Goal: Task Accomplishment & Management: Manage account settings

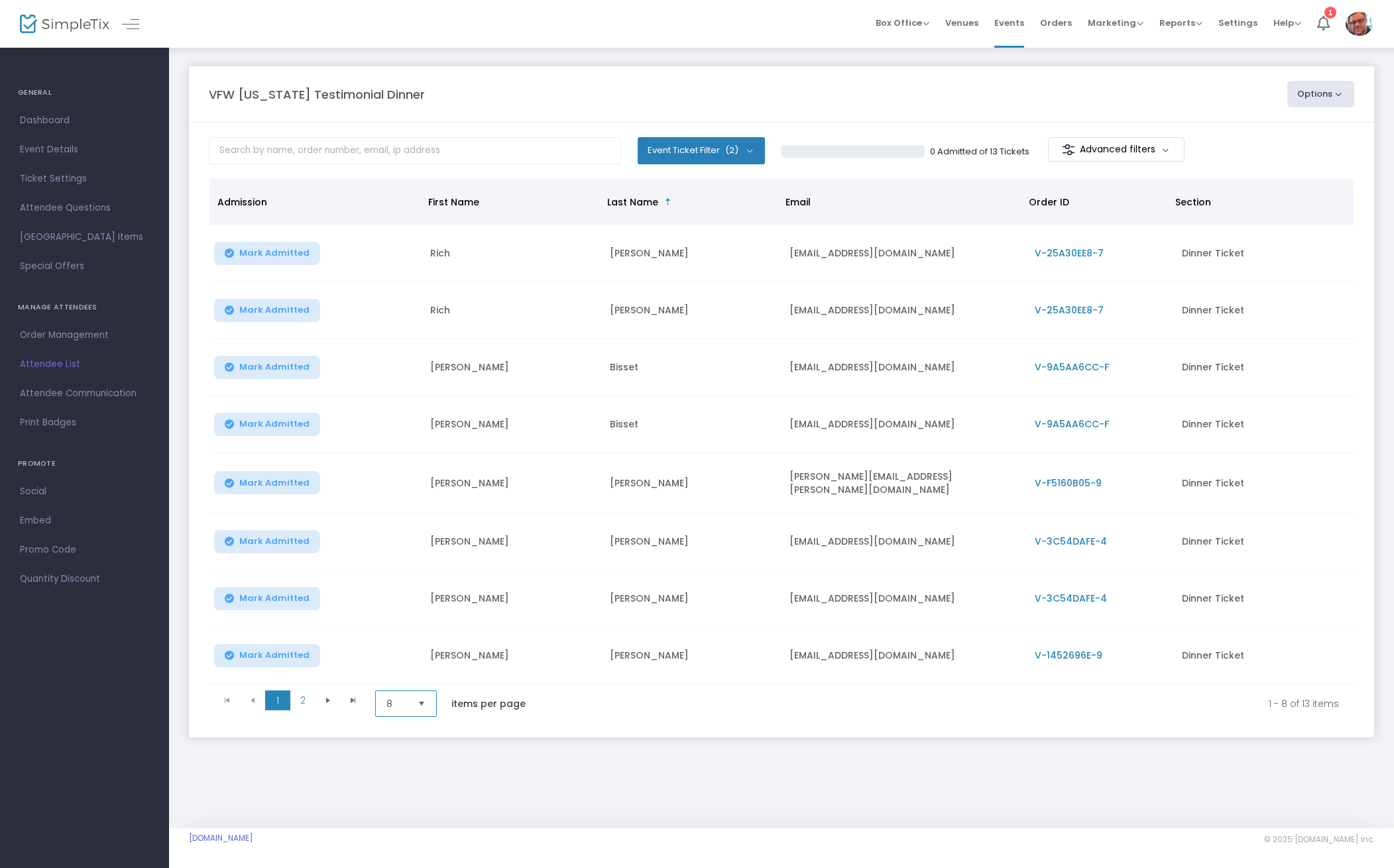
click at [407, 701] on span "8" at bounding box center [396, 704] width 21 height 14
click at [416, 802] on li "100" at bounding box center [407, 807] width 64 height 26
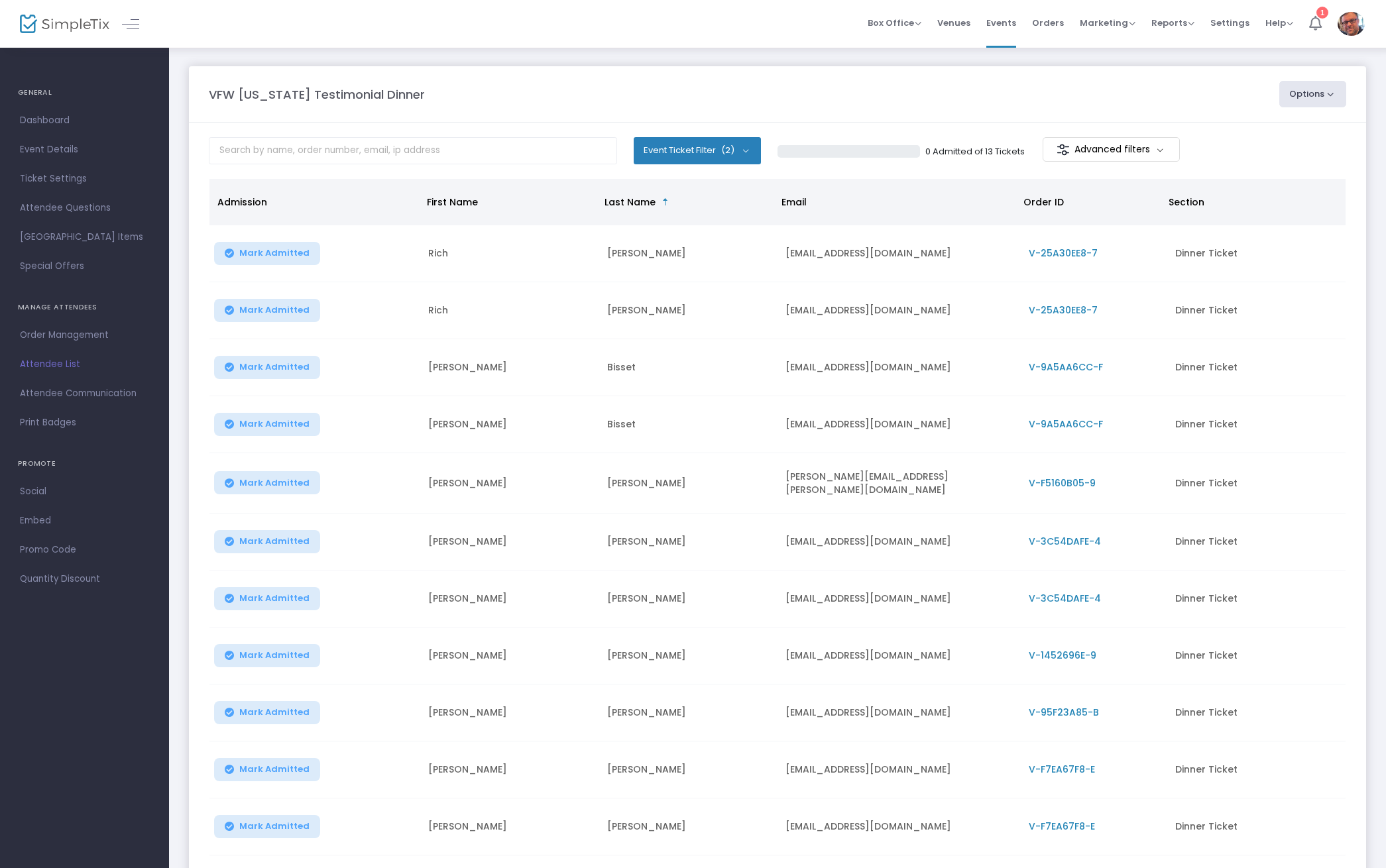
click at [1319, 28] on icon at bounding box center [1315, 23] width 13 height 14
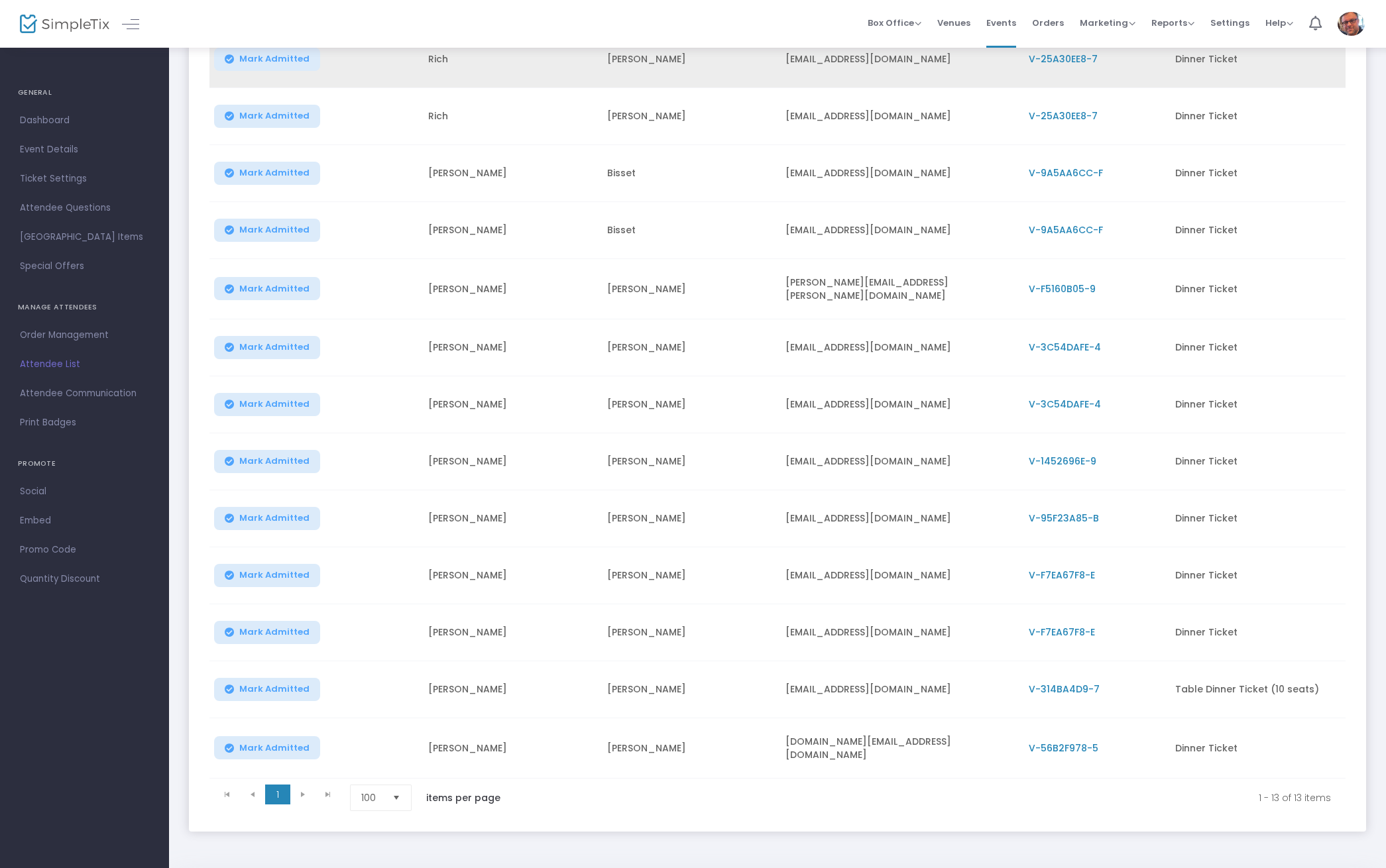
scroll to position [242, 0]
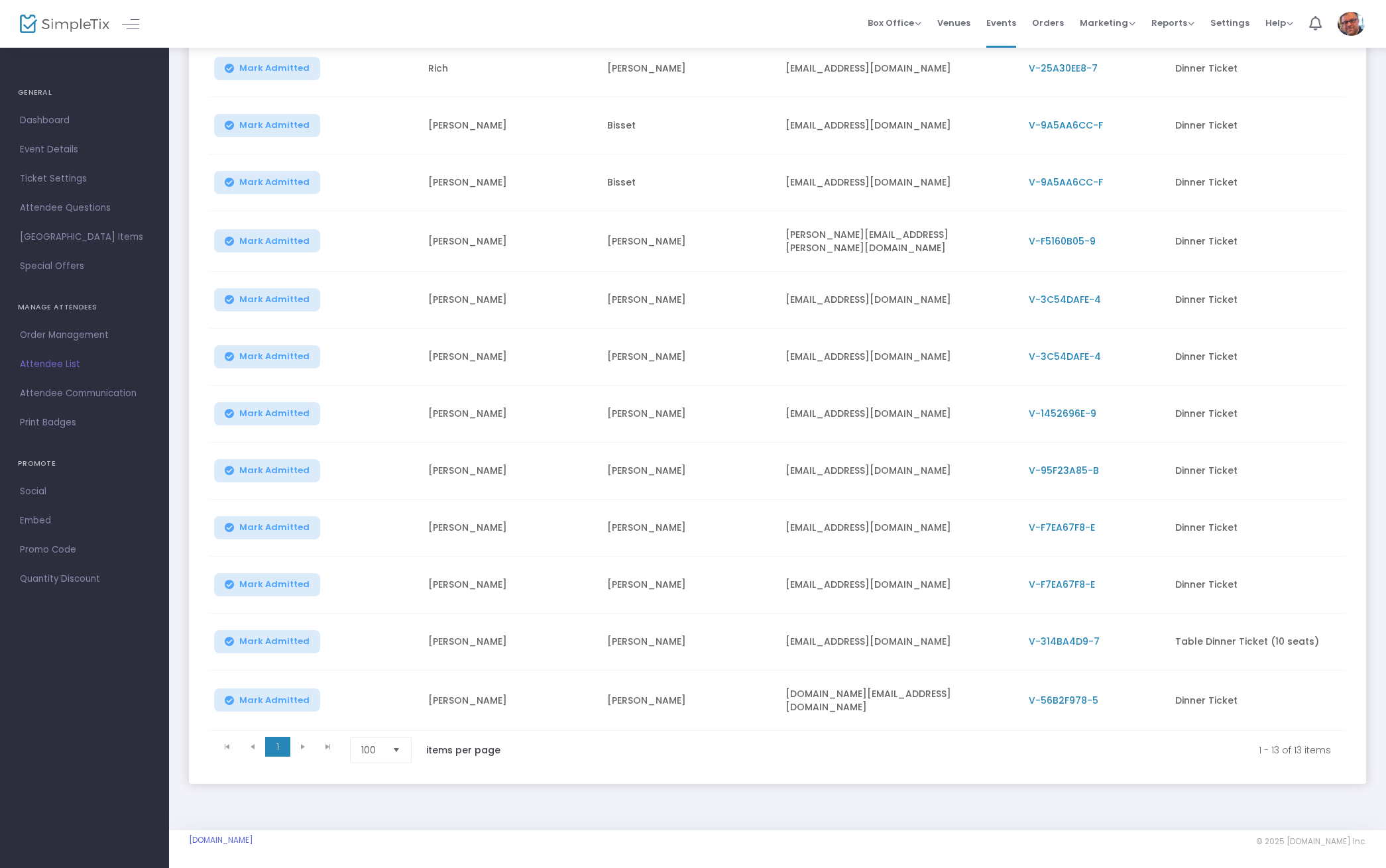
click at [1055, 639] on span "V-314BA4D9-7" at bounding box center [1064, 641] width 71 height 14
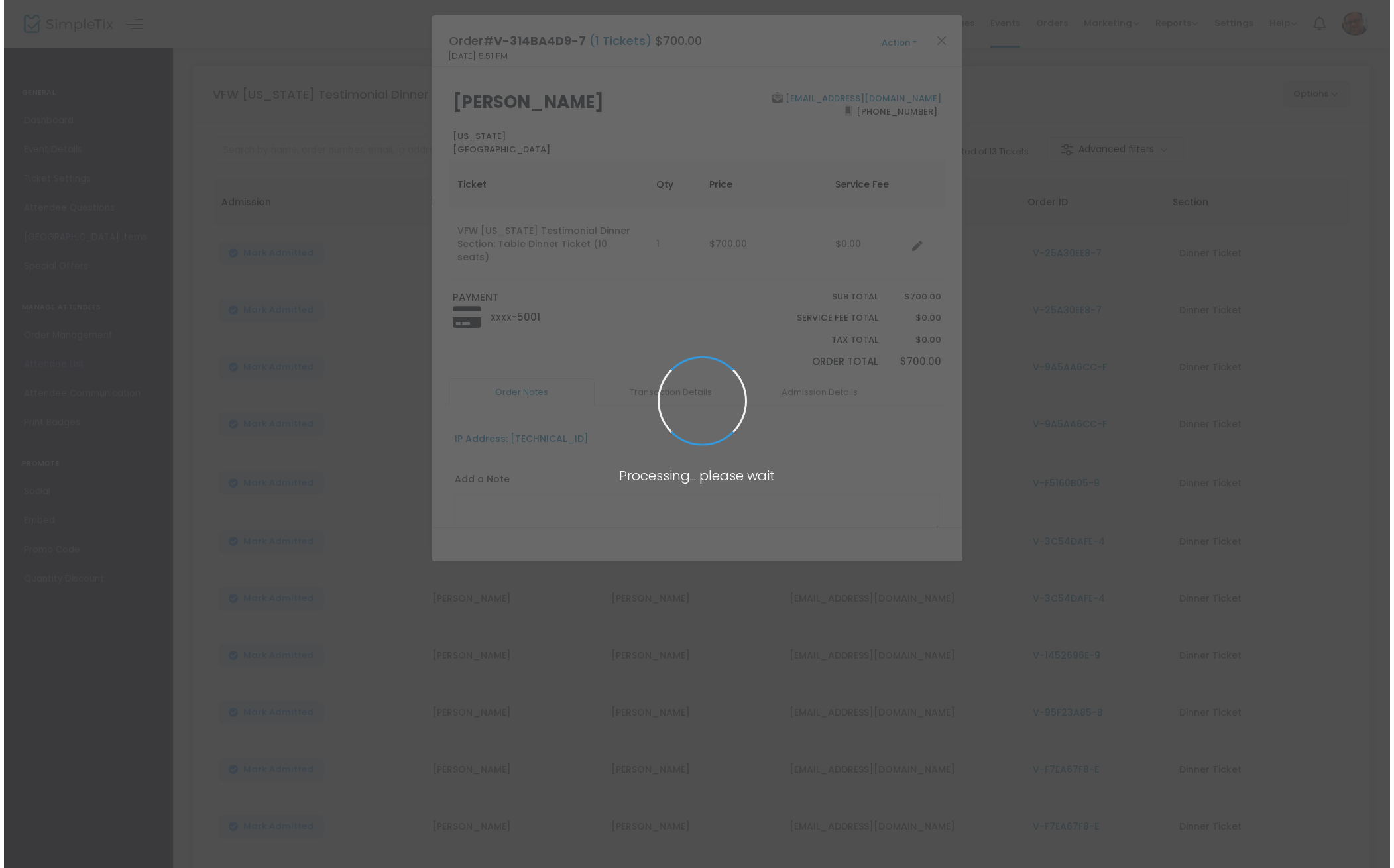
scroll to position [0, 0]
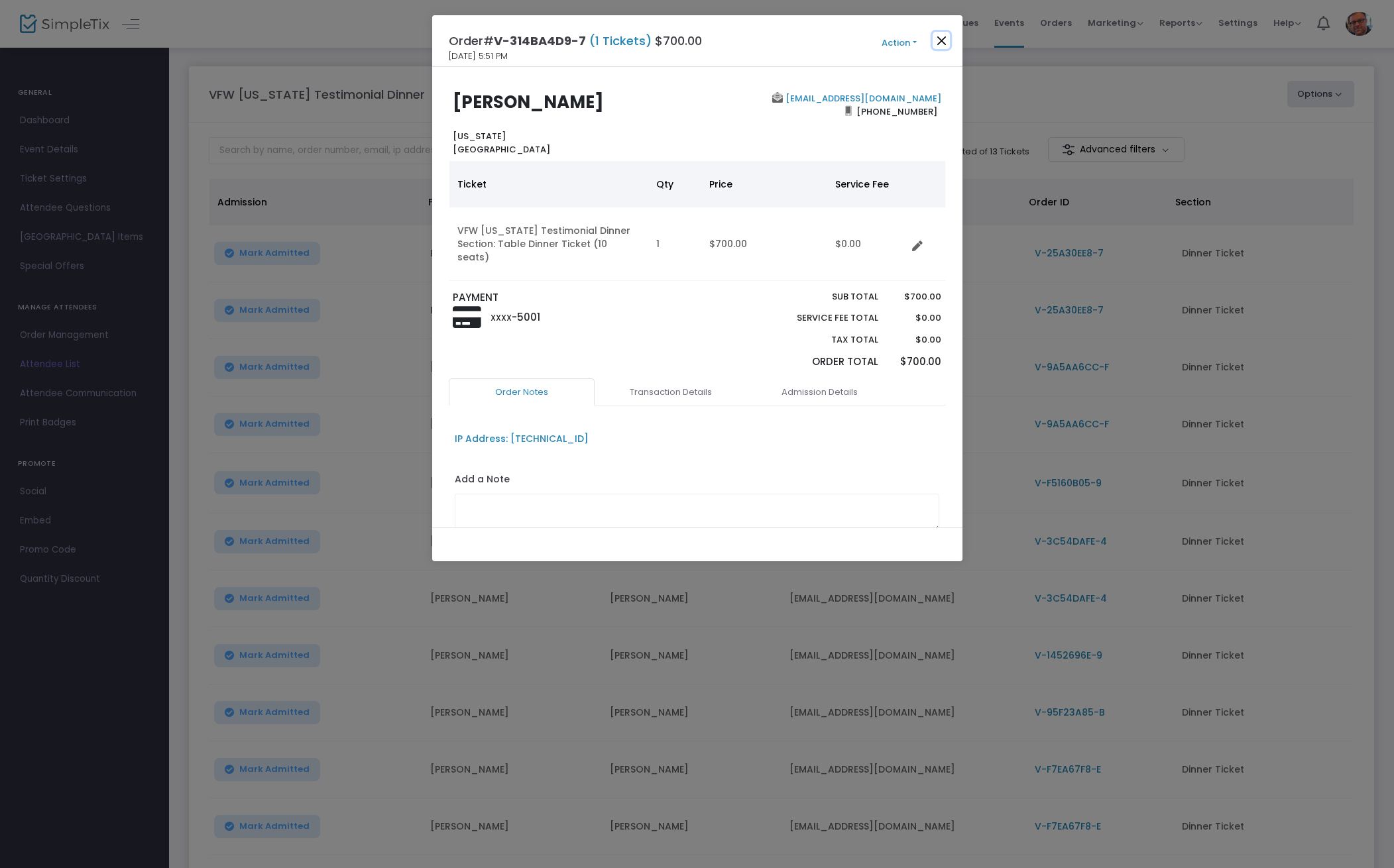
click at [940, 43] on button "Close" at bounding box center [941, 41] width 17 height 17
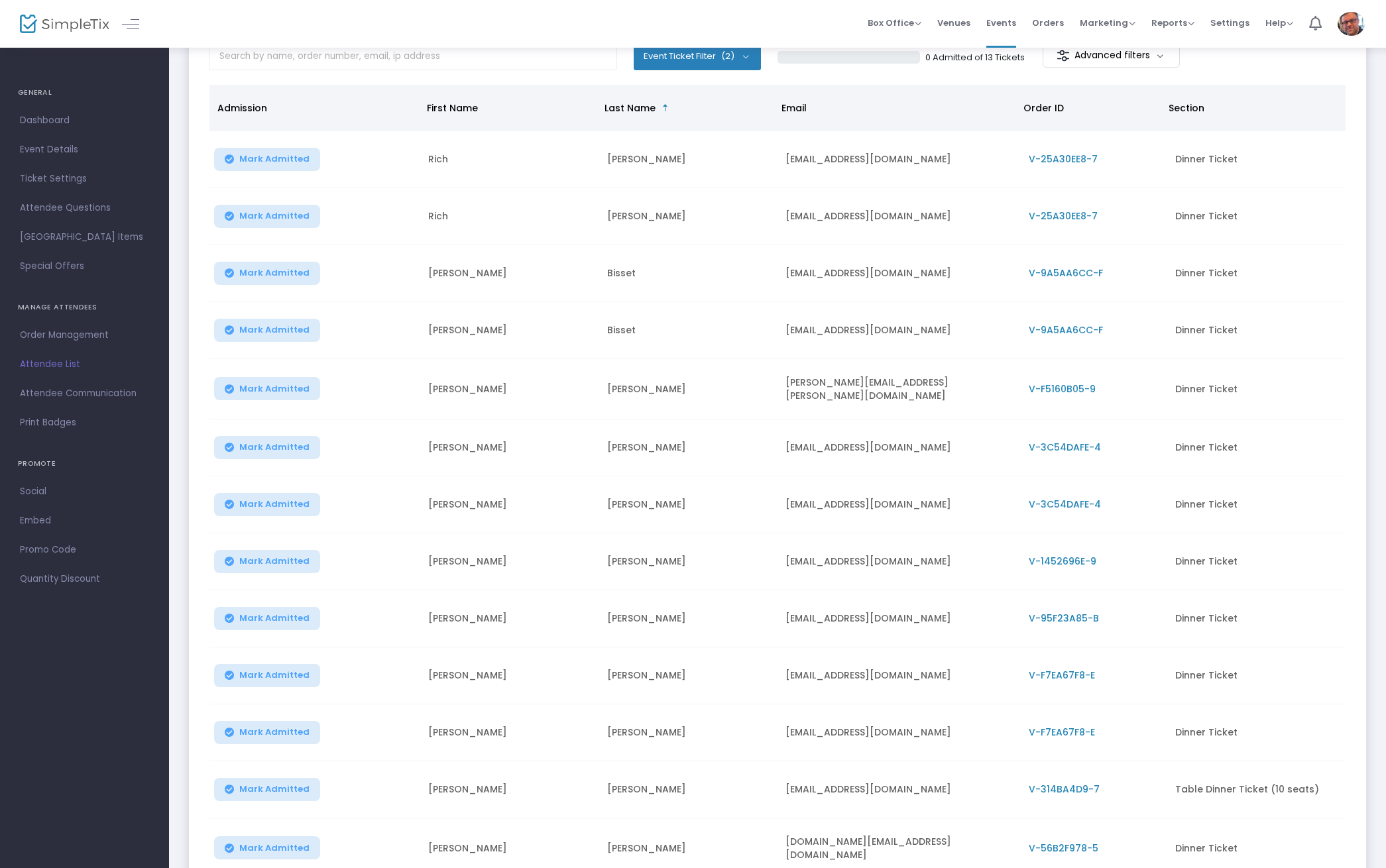
scroll to position [98, 0]
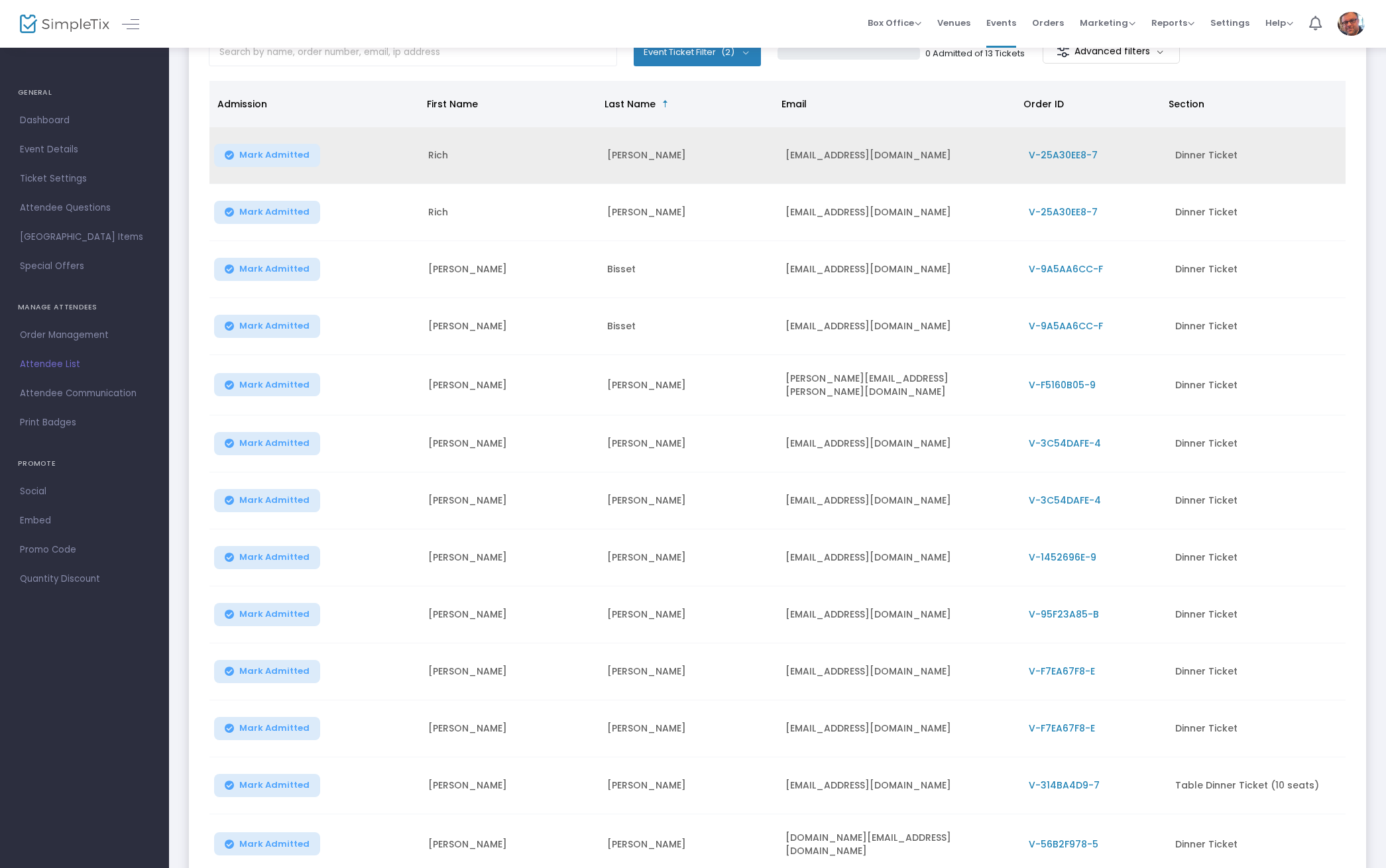
click at [1063, 155] on span "V-25A30EE8-7" at bounding box center [1063, 155] width 69 height 14
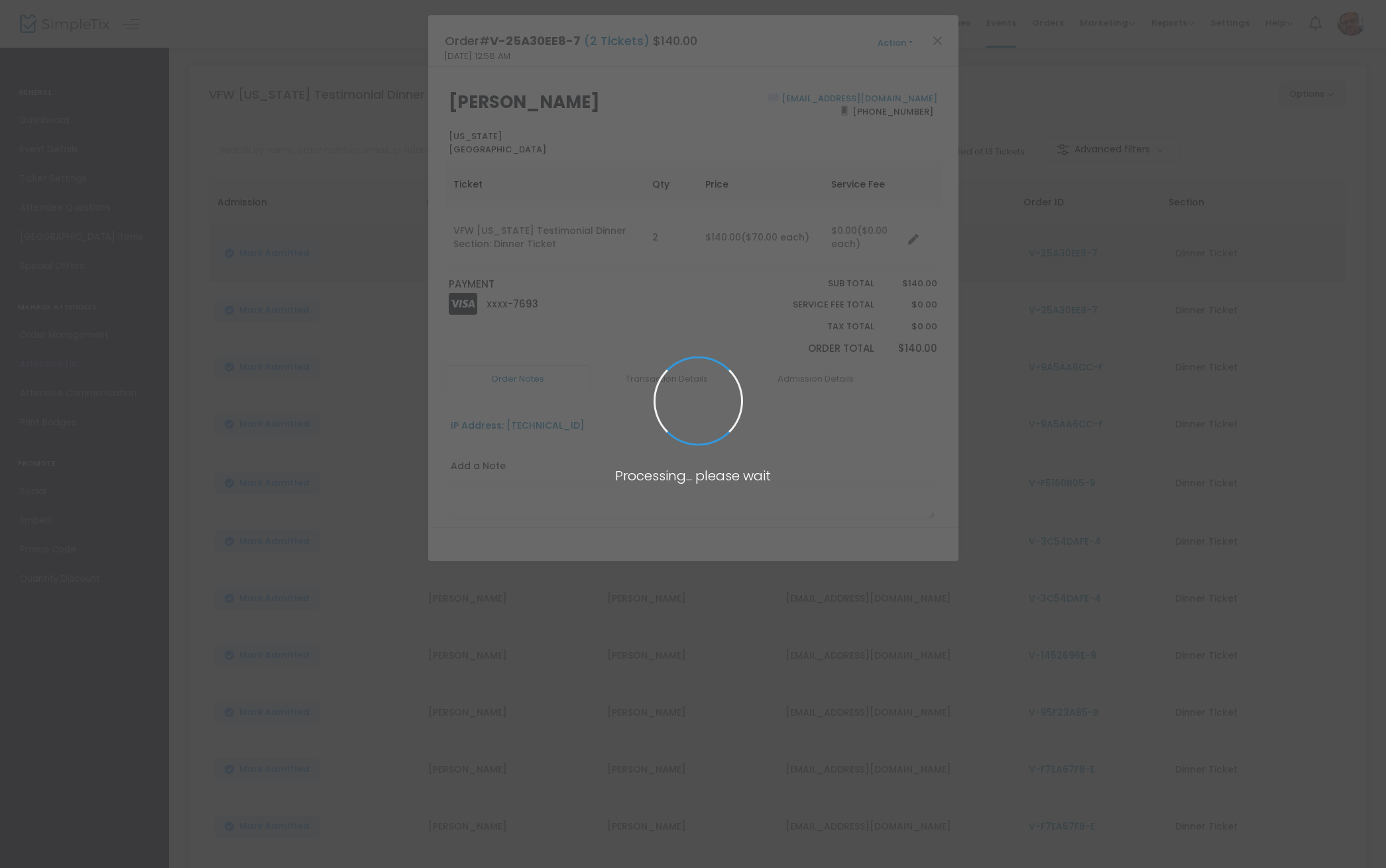
scroll to position [0, 0]
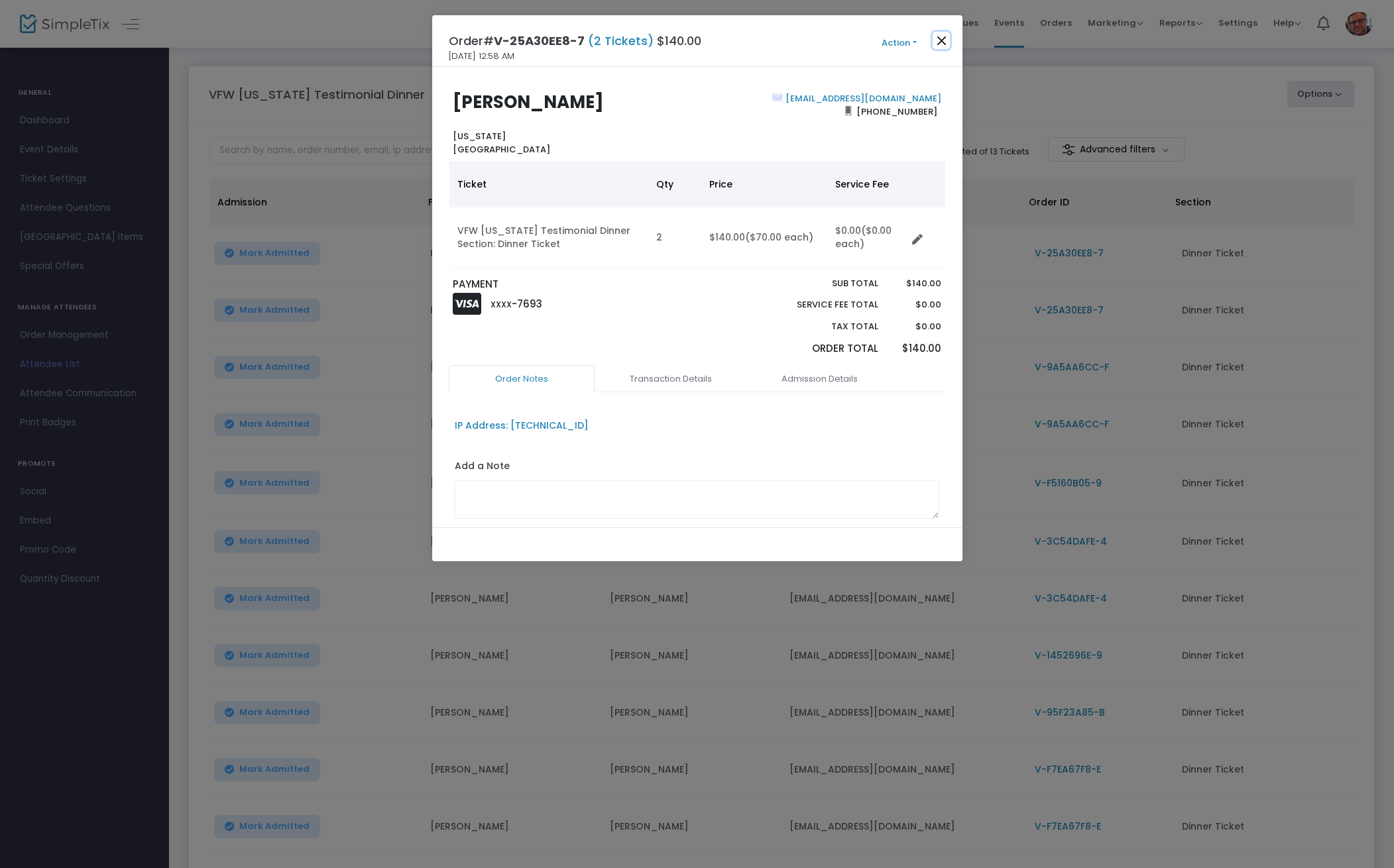
click at [943, 44] on button "Close" at bounding box center [941, 41] width 17 height 17
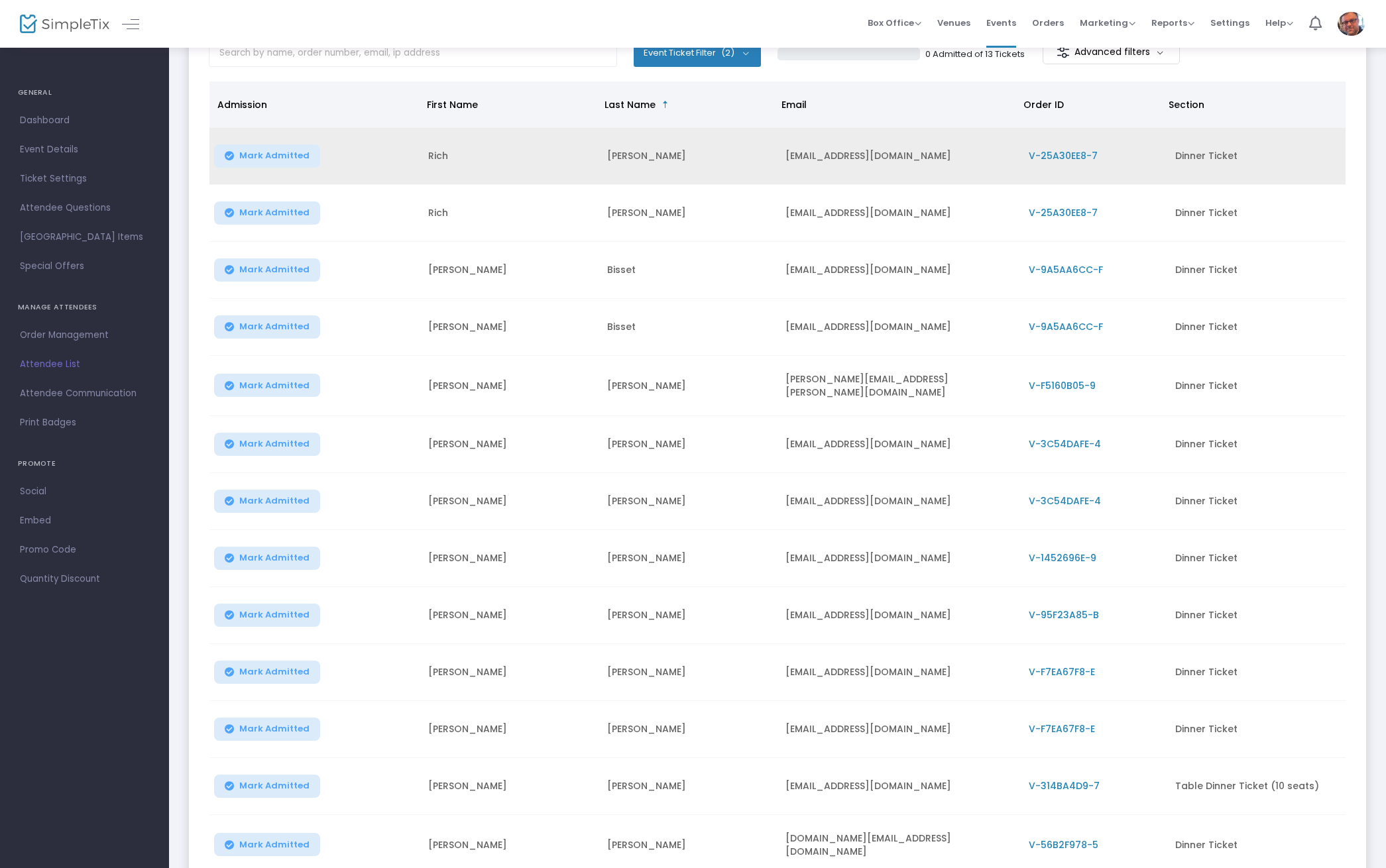
scroll to position [98, 0]
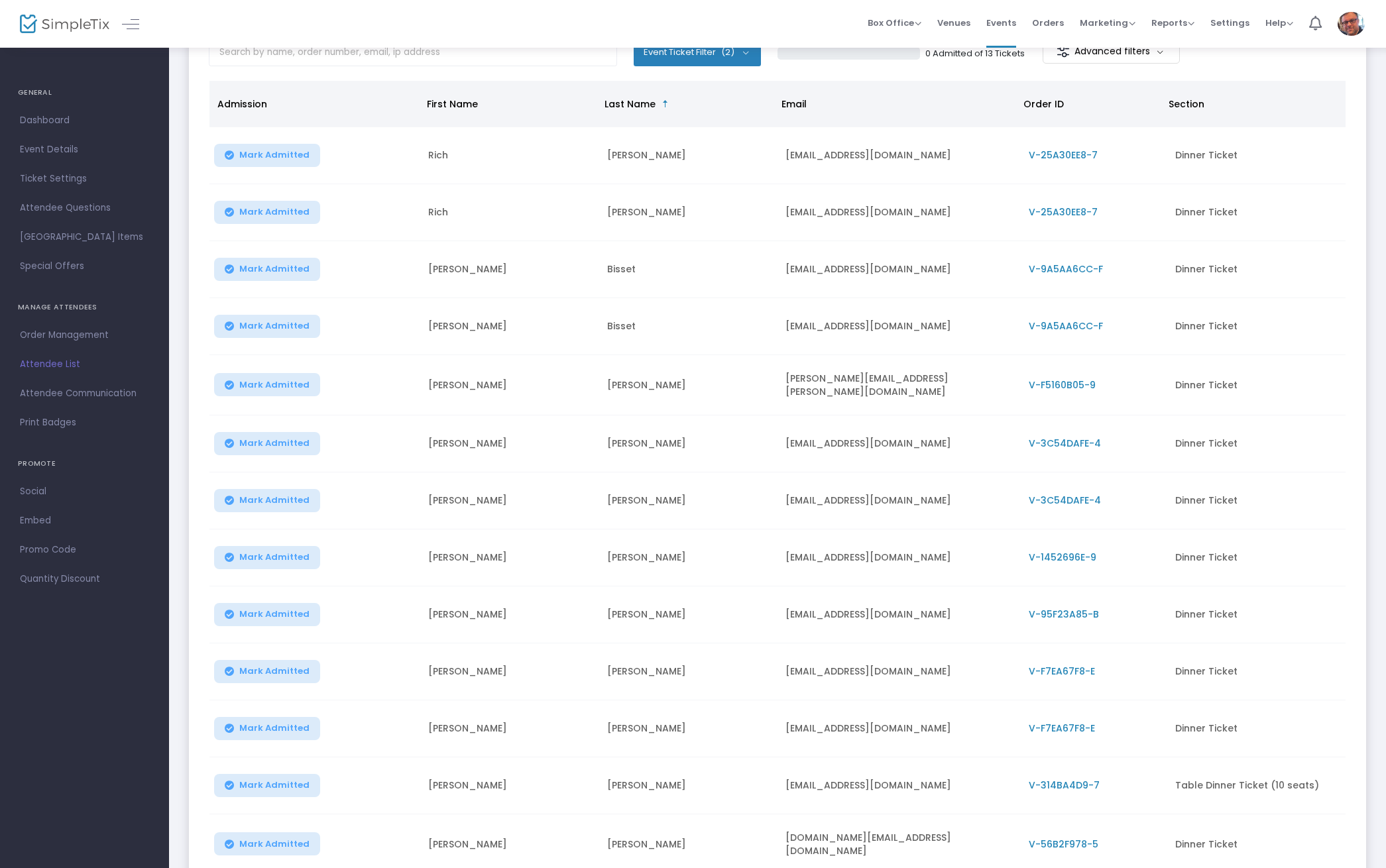
click at [1055, 214] on span "V-25A30EE8-7" at bounding box center [1063, 212] width 69 height 14
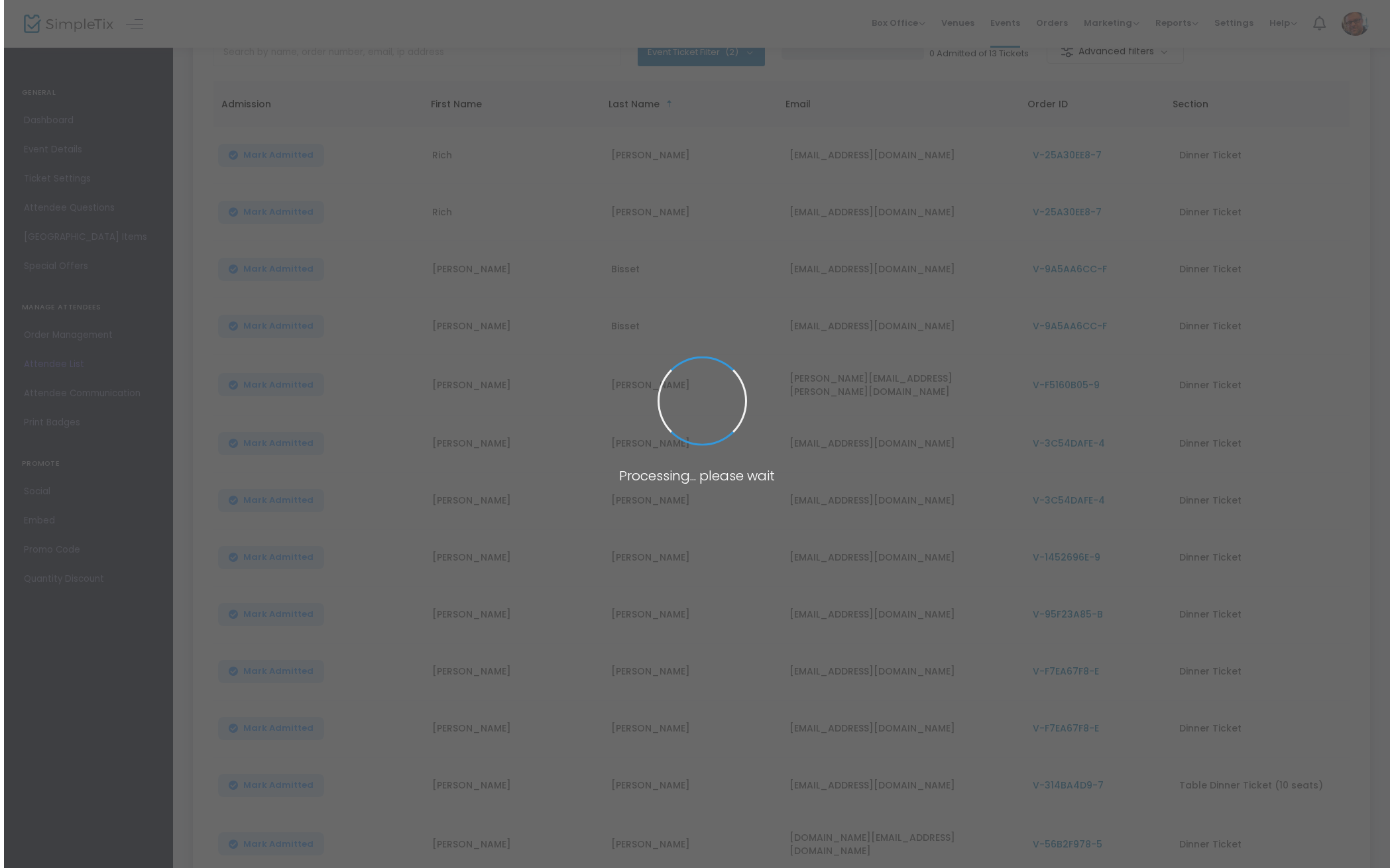
scroll to position [0, 0]
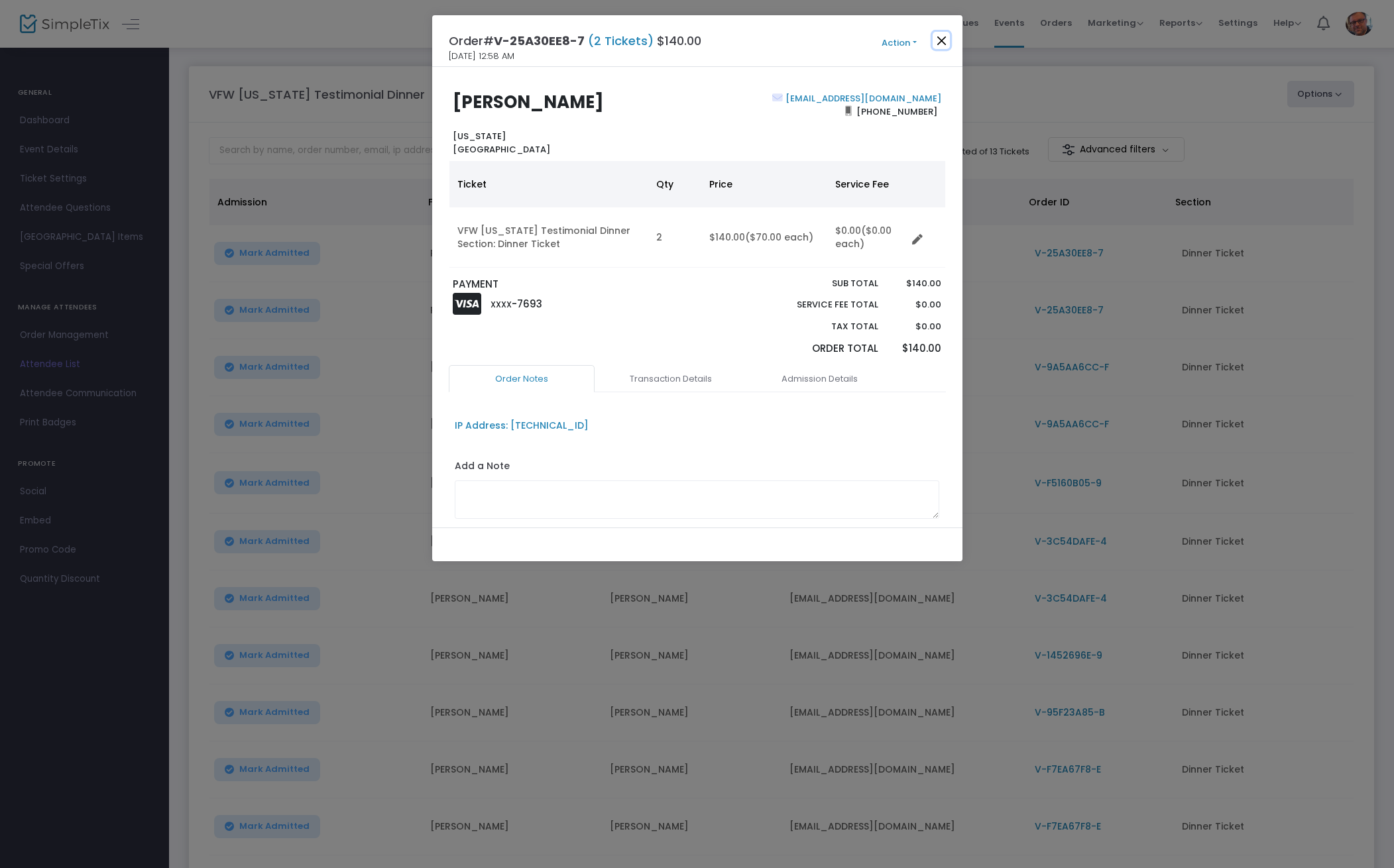
click at [941, 39] on button "Close" at bounding box center [941, 41] width 17 height 17
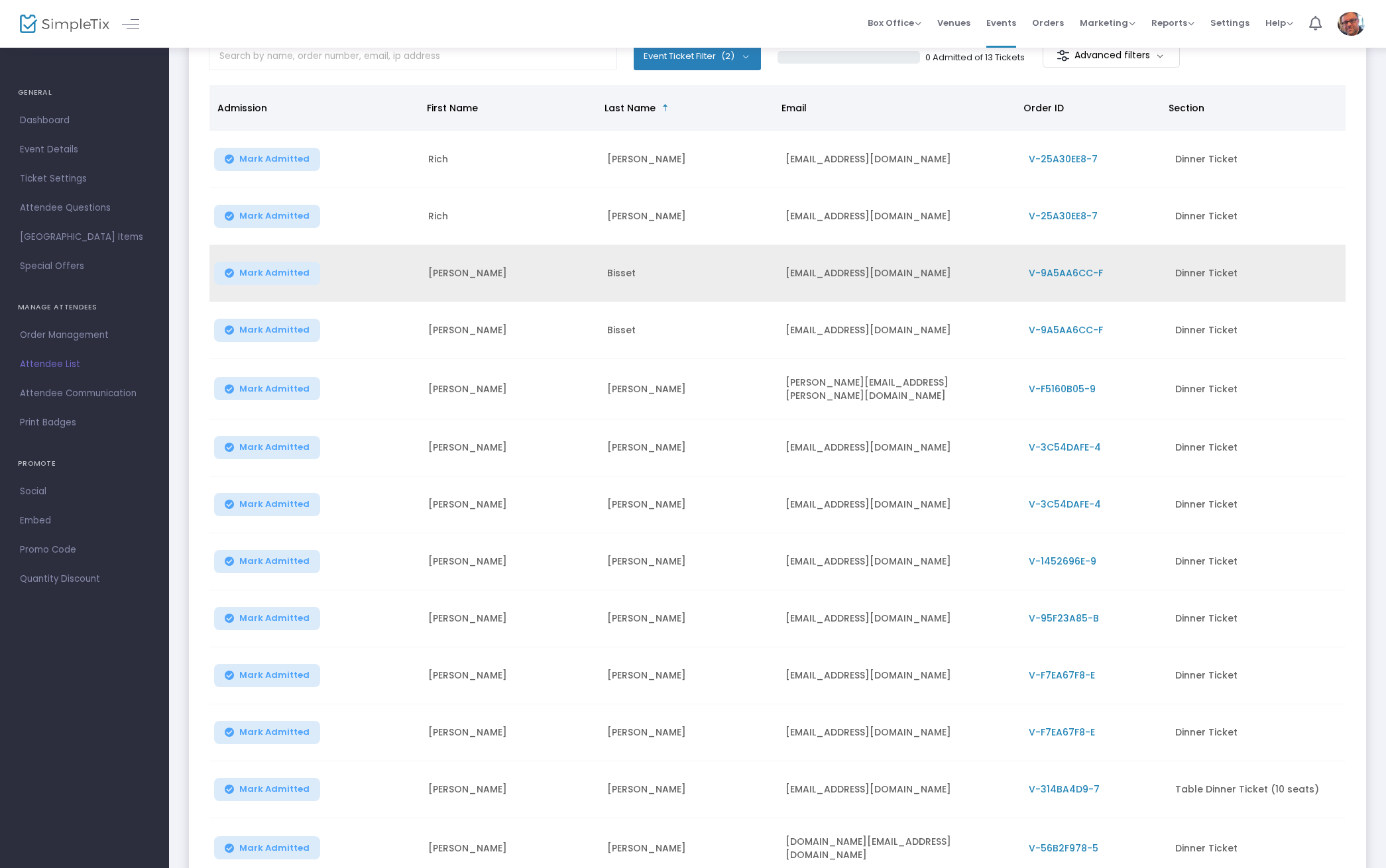
scroll to position [98, 0]
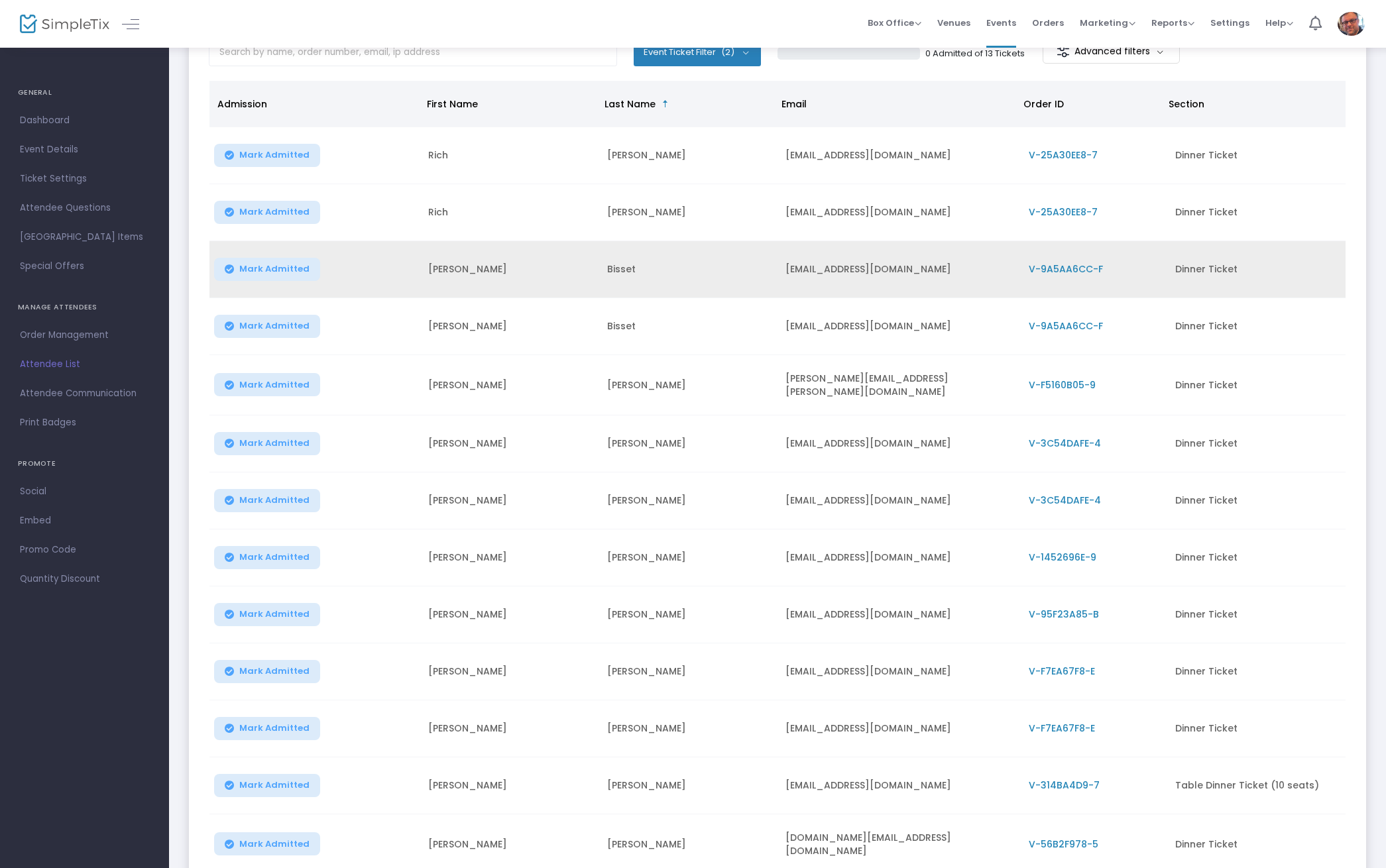
click at [1069, 264] on span "V-9A5AA6CC-F" at bounding box center [1066, 269] width 74 height 14
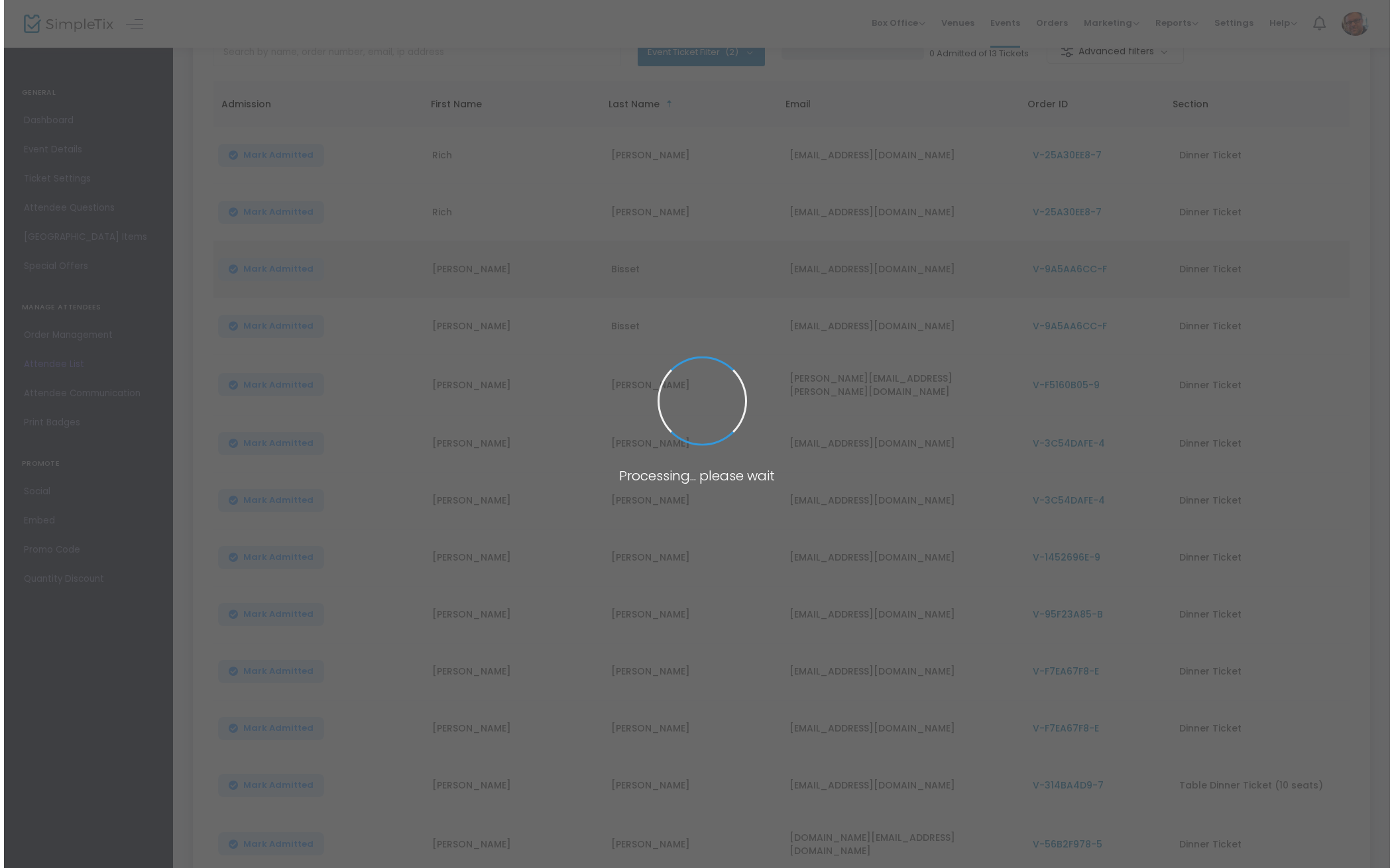
scroll to position [0, 0]
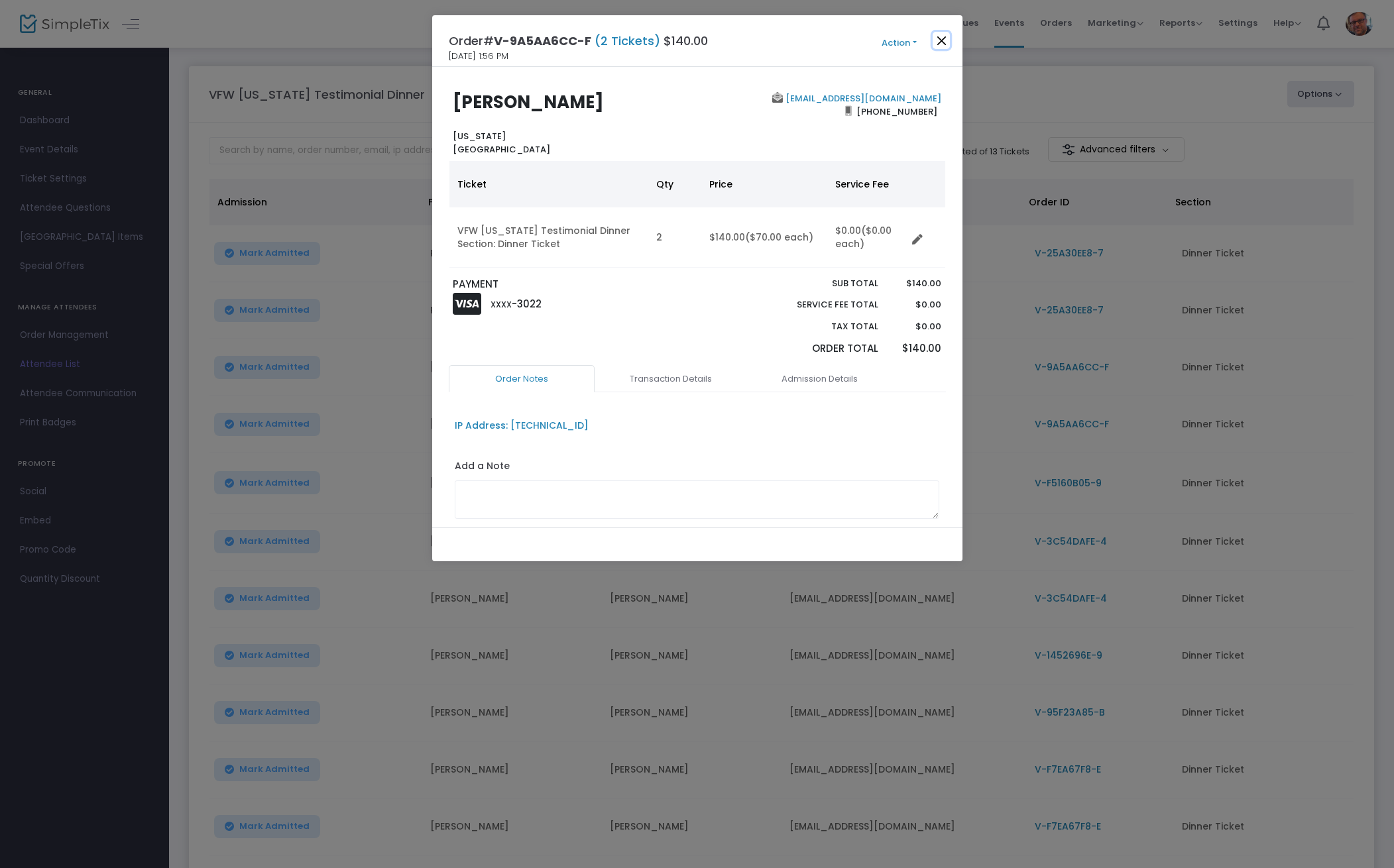
click at [940, 40] on button "Close" at bounding box center [941, 41] width 17 height 17
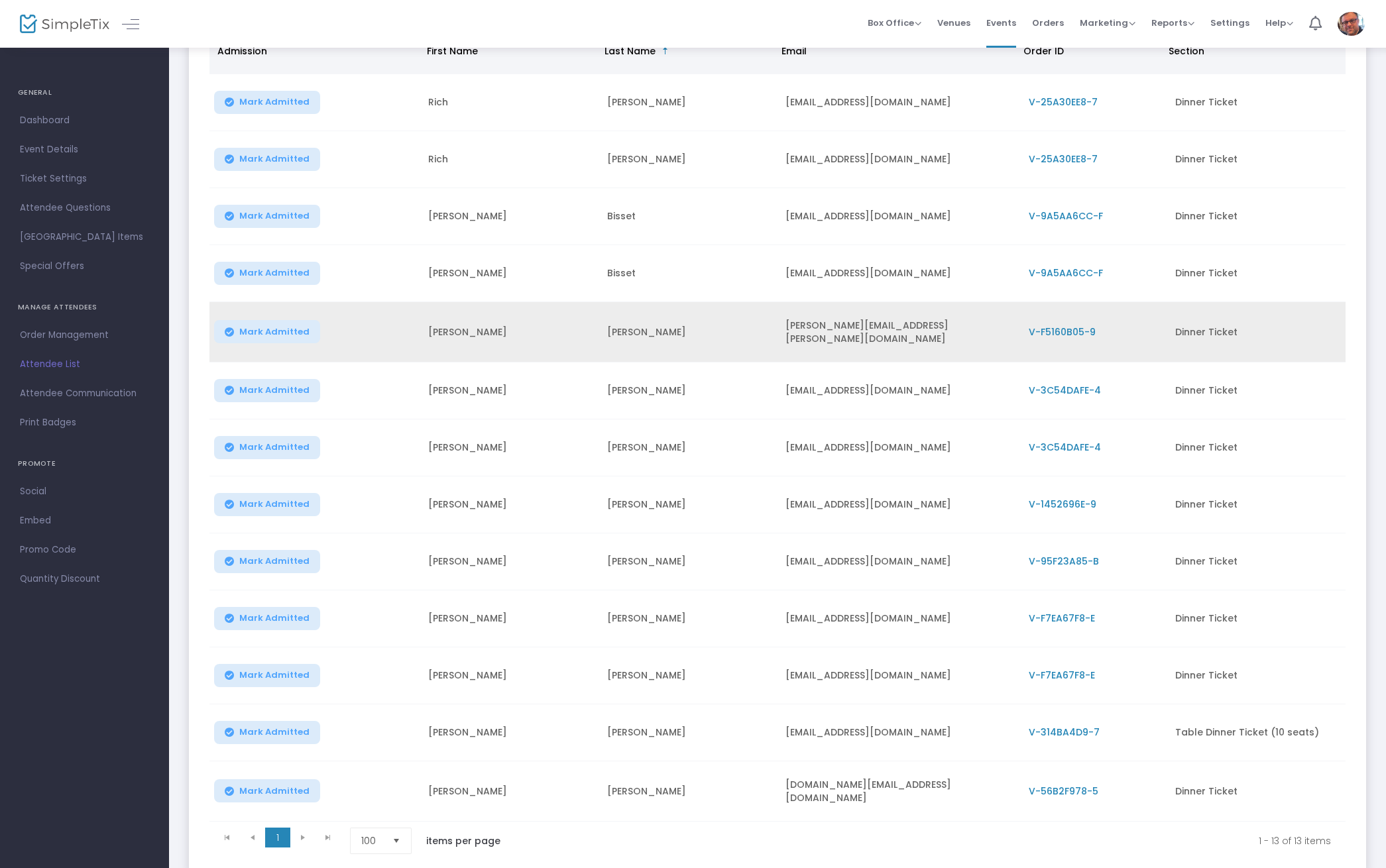
scroll to position [242, 0]
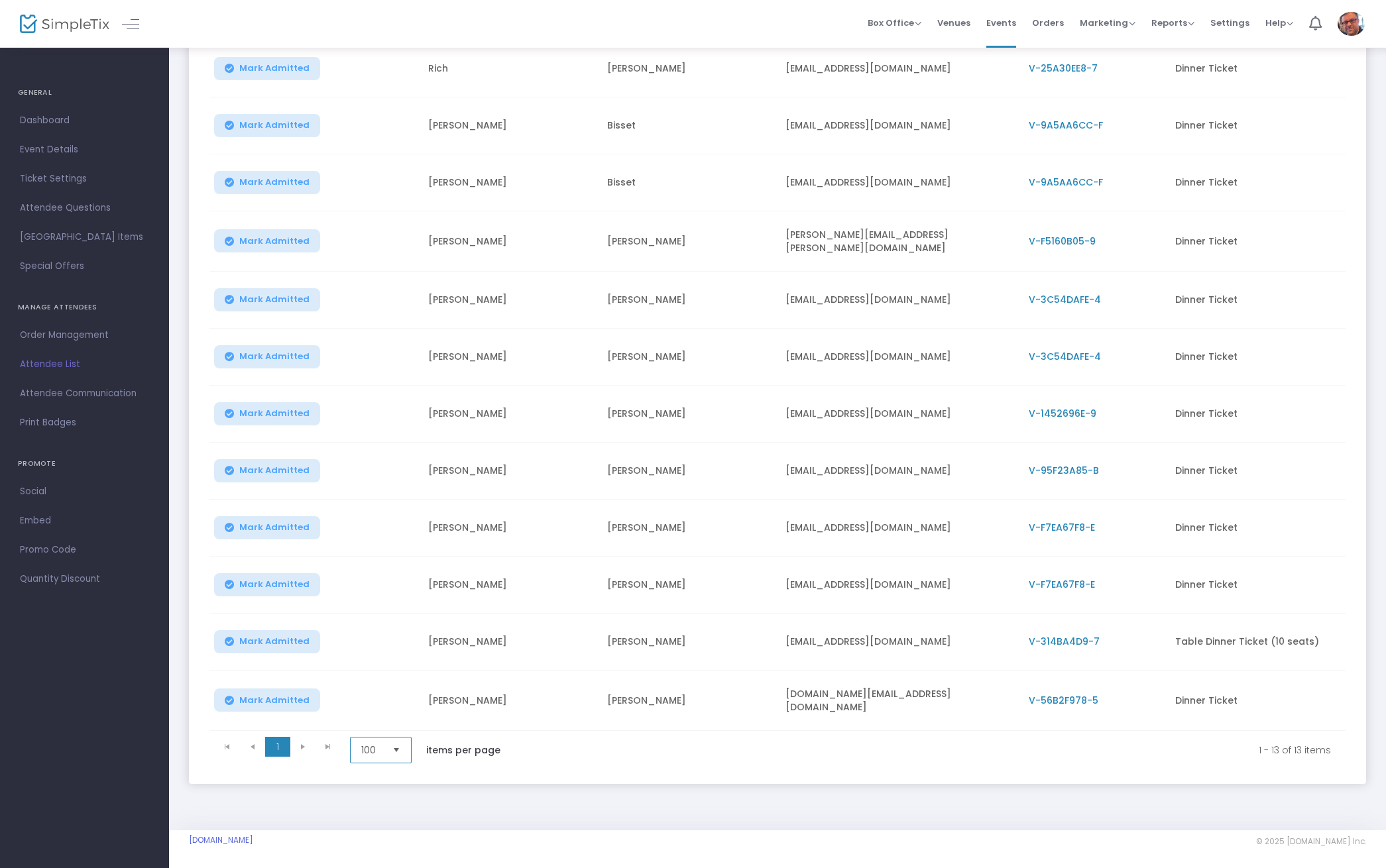
click at [380, 744] on span "100" at bounding box center [371, 750] width 21 height 14
click at [373, 851] on span "100" at bounding box center [368, 850] width 14 height 14
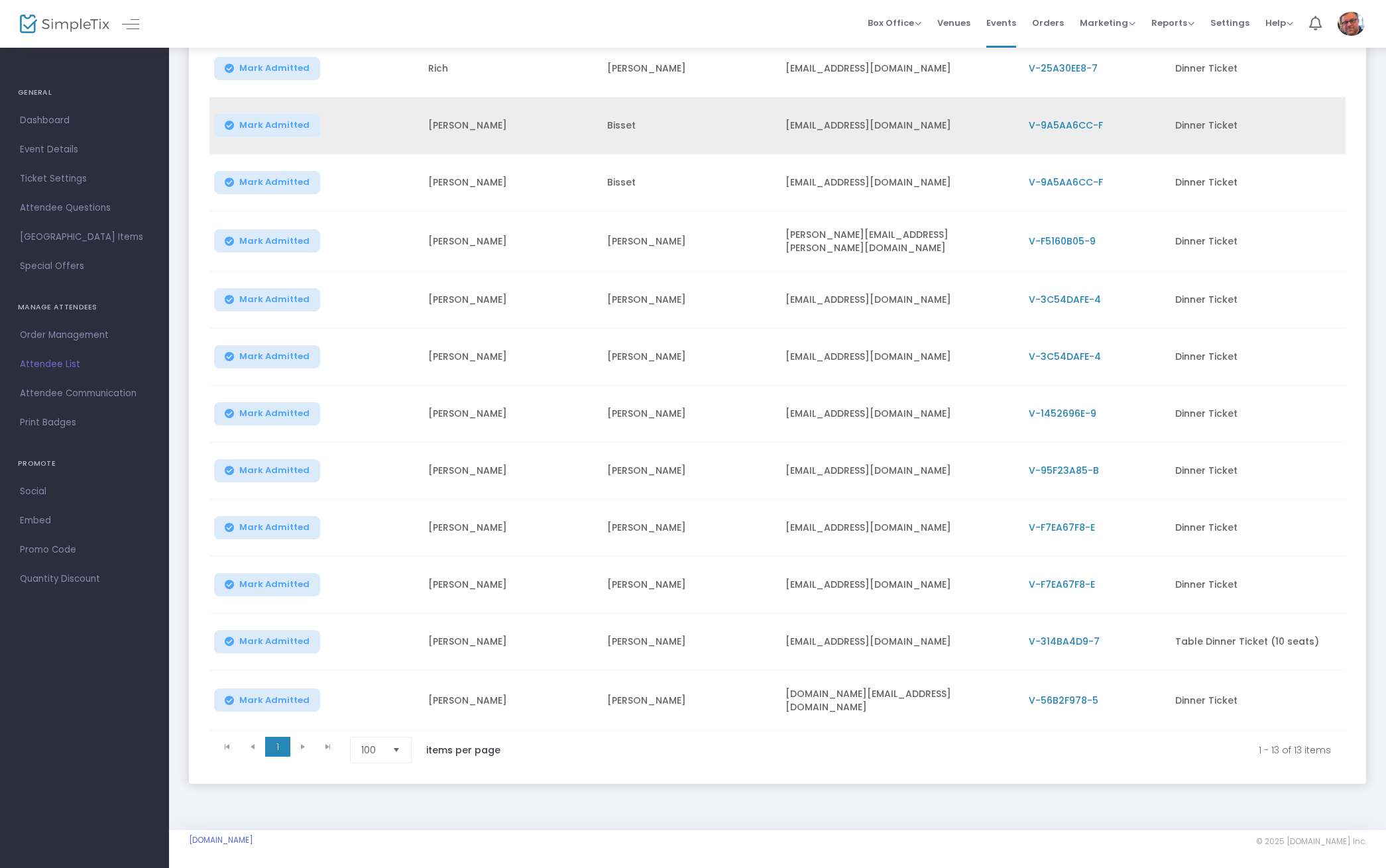
click at [1200, 121] on td "Dinner Ticket" at bounding box center [1257, 126] width 179 height 57
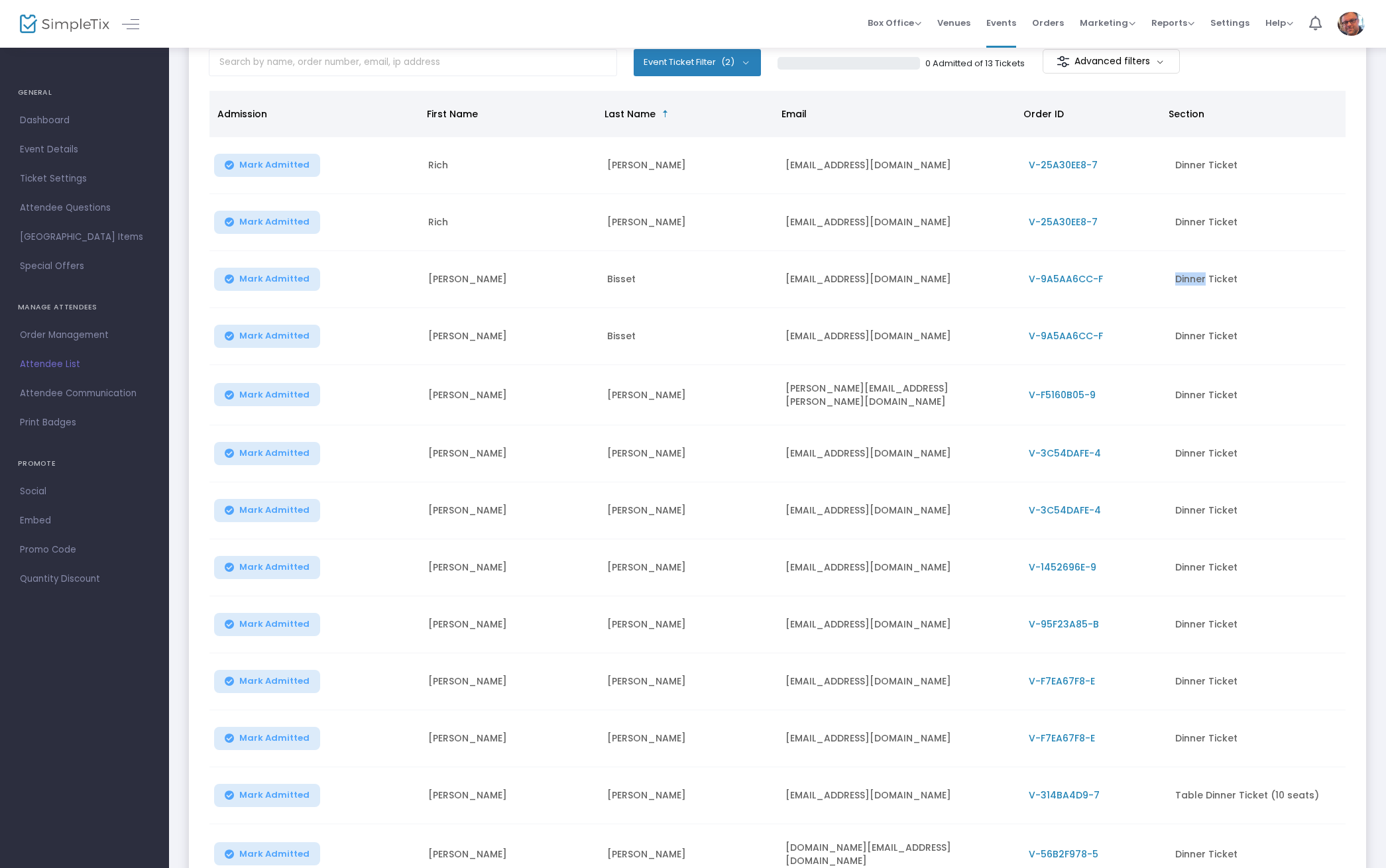
scroll to position [87, 0]
click at [32, 25] on img at bounding box center [64, 24] width 89 height 19
